Goal: Task Accomplishment & Management: Complete application form

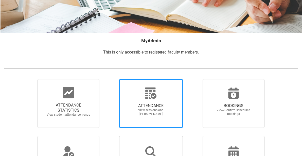
scroll to position [56, 0]
click at [155, 108] on span "ATTENDANCE" at bounding box center [151, 105] width 45 height 5
click at [111, 79] on input "ATTENDANCE View sessions and [PERSON_NAME]" at bounding box center [111, 79] width 0 height 0
radio input "true"
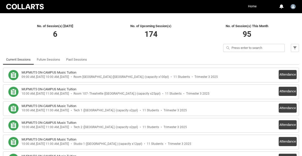
scroll to position [138, 0]
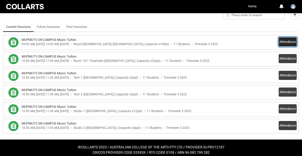
click at [282, 41] on button "Attendance" at bounding box center [288, 41] width 18 height 9
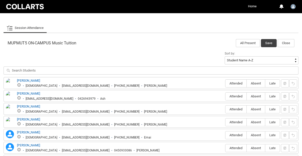
scroll to position [180, 0]
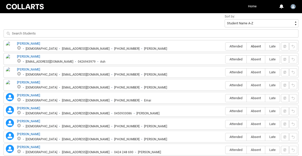
click at [254, 46] on span "Absent" at bounding box center [256, 46] width 18 height 4
click at [247, 46] on input "Absent" at bounding box center [247, 46] width 0 height 0
type lightning-radio-group "Absent"
radio input "true"
click at [257, 59] on span "Absent" at bounding box center [256, 59] width 18 height 4
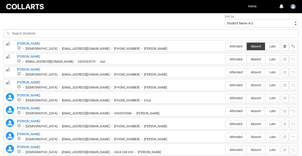
click at [247, 59] on input "Absent" at bounding box center [247, 59] width 0 height 0
type lightning-radio-group "Absent"
radio input "true"
click at [254, 71] on span "Absent" at bounding box center [256, 72] width 18 height 4
click at [247, 72] on input "Absent" at bounding box center [247, 72] width 0 height 0
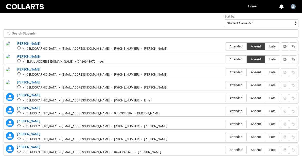
type lightning-radio-group "Absent"
radio input "true"
click at [257, 83] on span "Absent" at bounding box center [256, 85] width 18 height 4
click at [247, 85] on input "Absent" at bounding box center [247, 85] width 0 height 0
type lightning-radio-group "Absent"
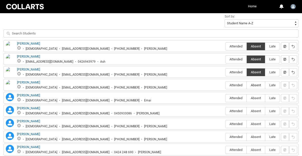
radio input "true"
click at [254, 97] on span "Absent" at bounding box center [256, 98] width 18 height 4
click at [247, 98] on input "Absent" at bounding box center [247, 98] width 0 height 0
type lightning-radio-group "Absent"
radio input "true"
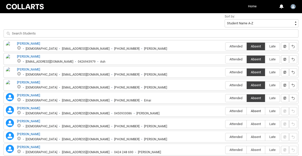
click at [255, 110] on span "Absent" at bounding box center [256, 111] width 18 height 4
click at [247, 111] on input "Absent" at bounding box center [247, 111] width 0 height 0
type lightning-radio-group "Absent"
radio input "true"
click at [254, 125] on span "Absent" at bounding box center [256, 124] width 18 height 4
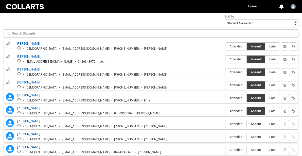
click at [247, 124] on input "Absent" at bounding box center [247, 124] width 0 height 0
type lightning-radio-group "Absent"
radio input "true"
click at [255, 139] on span "Absent" at bounding box center [256, 137] width 18 height 4
click at [247, 137] on input "Absent" at bounding box center [247, 137] width 0 height 0
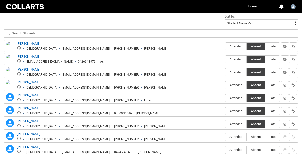
type lightning-radio-group "Absent"
radio input "true"
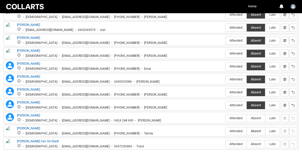
scroll to position [216, 0]
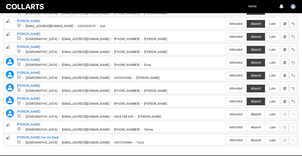
click at [257, 115] on span "Absent" at bounding box center [256, 114] width 18 height 4
click at [247, 114] on input "Absent" at bounding box center [247, 114] width 0 height 0
type lightning-radio-group "Absent"
radio input "true"
click at [255, 127] on span "Absent" at bounding box center [256, 127] width 18 height 4
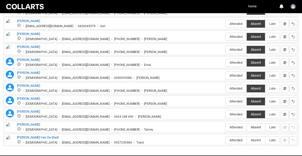
click at [247, 127] on input "Absent" at bounding box center [247, 127] width 0 height 0
type lightning-radio-group "Absent"
radio input "true"
click at [254, 141] on span "Absent" at bounding box center [256, 140] width 18 height 4
click at [247, 140] on input "Absent" at bounding box center [247, 140] width 0 height 0
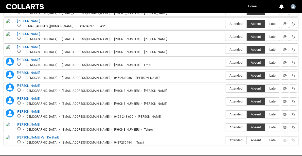
type lightning-radio-group "Absent"
radio input "true"
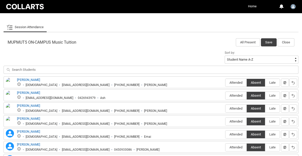
scroll to position [138, 0]
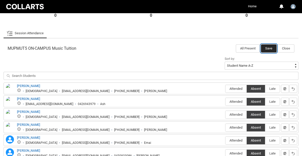
click at [270, 46] on button "Save" at bounding box center [269, 48] width 16 height 8
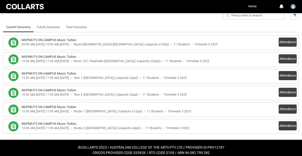
scroll to position [142, 0]
